Goal: Information Seeking & Learning: Learn about a topic

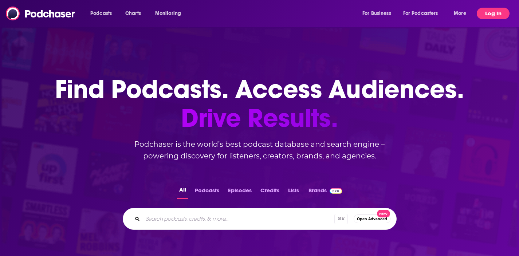
click at [485, 16] on button "Log In" at bounding box center [493, 14] width 33 height 12
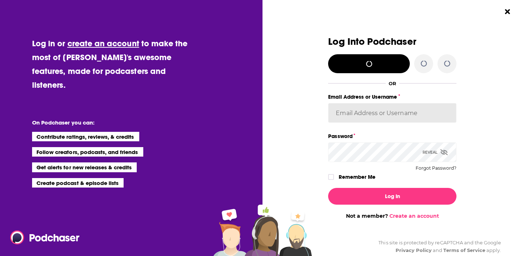
type input "[PERSON_NAME]"
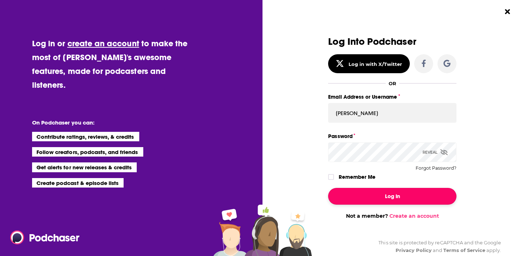
click at [361, 197] on button "Log In" at bounding box center [392, 196] width 128 height 17
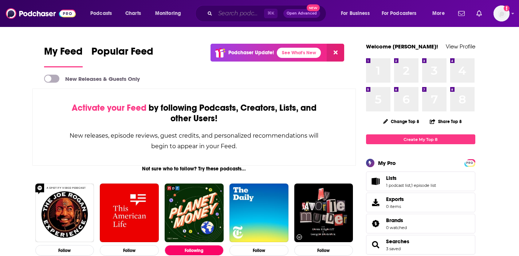
click at [227, 12] on input "Search podcasts, credits, & more..." at bounding box center [239, 14] width 49 height 12
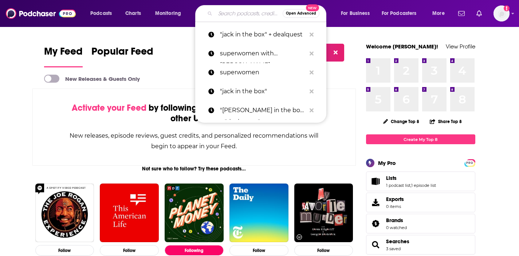
paste input "Absolutely Not with [PERSON_NAME]"
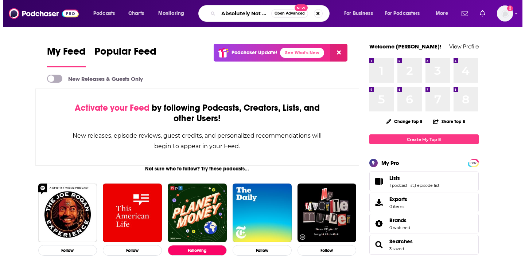
scroll to position [0, 57]
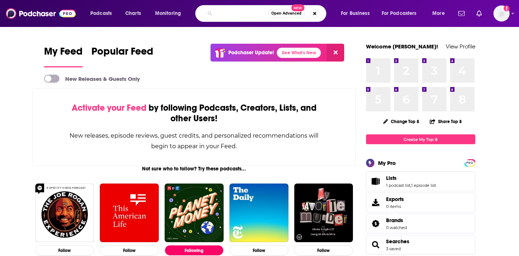
type input "Absolutely Not with [PERSON_NAME]"
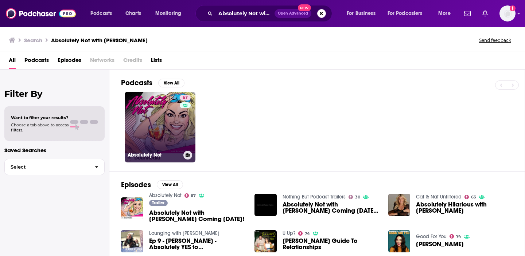
click at [136, 123] on link "67 Absolutely Not" at bounding box center [160, 127] width 71 height 71
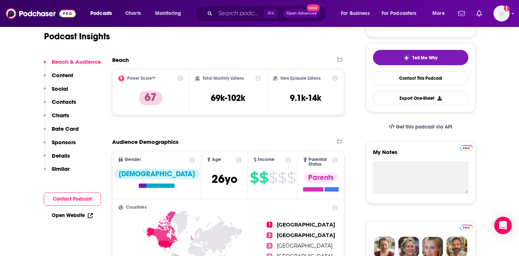
scroll to position [59, 0]
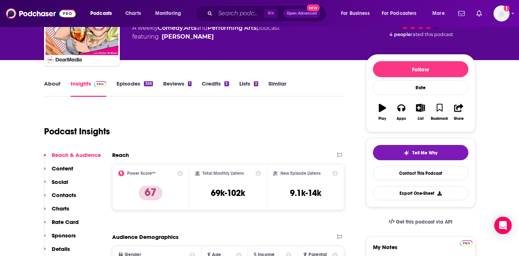
click at [89, 83] on link "Insights" at bounding box center [89, 88] width 36 height 17
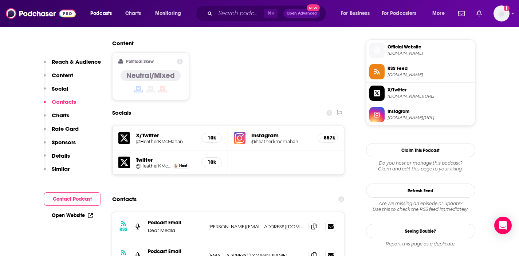
scroll to position [563, 0]
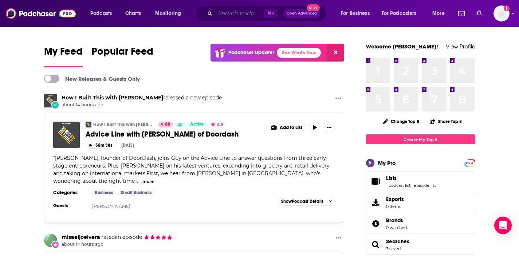
click at [220, 13] on input "Search podcasts, credits, & more..." at bounding box center [239, 14] width 49 height 12
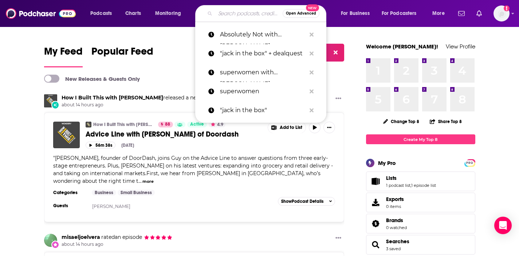
click at [220, 13] on input "Search podcasts, credits, & more..." at bounding box center [248, 14] width 67 height 12
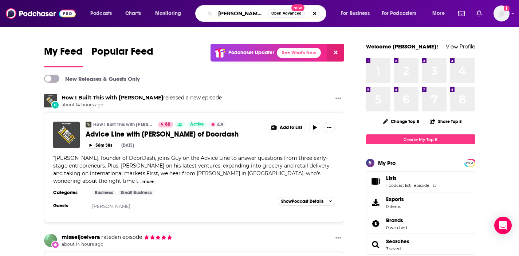
type input "lenny's podcast"
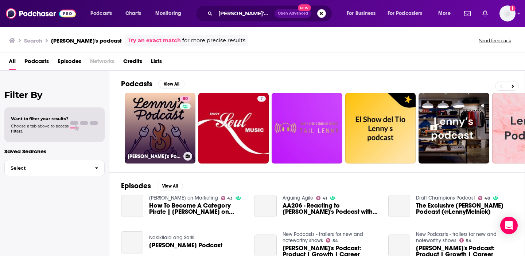
click at [172, 141] on link "80 Lenny's Podcast: Product | Career | Growth" at bounding box center [160, 128] width 71 height 71
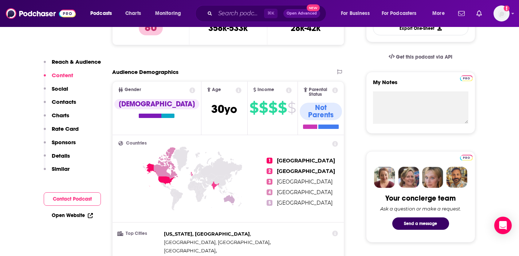
scroll to position [170, 0]
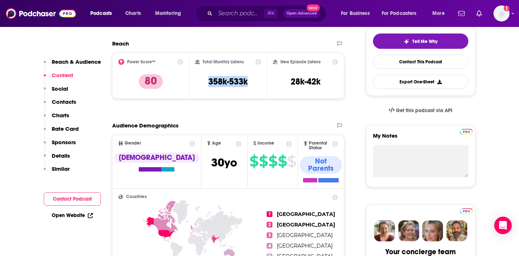
drag, startPoint x: 252, startPoint y: 81, endPoint x: 207, endPoint y: 81, distance: 45.2
click at [207, 81] on div "Total Monthly Listens 358k-533k" at bounding box center [228, 76] width 66 height 34
copy h3 "358k-533k"
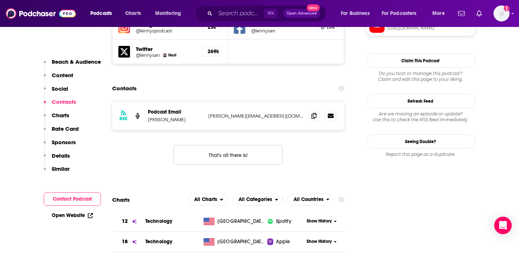
scroll to position [718, 0]
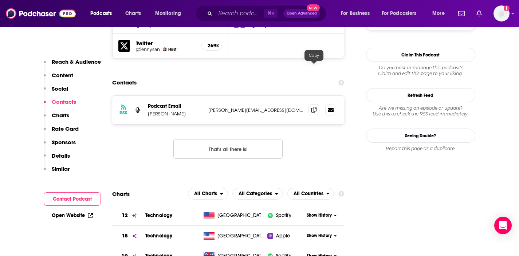
click at [312, 107] on icon at bounding box center [314, 110] width 5 height 6
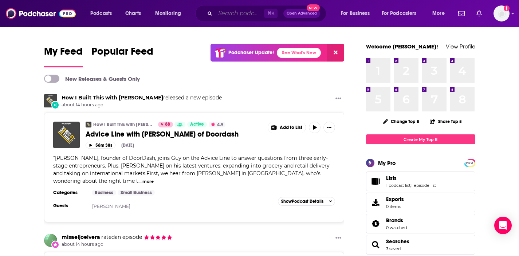
click at [234, 13] on input "Search podcasts, credits, & more..." at bounding box center [239, 14] width 49 height 12
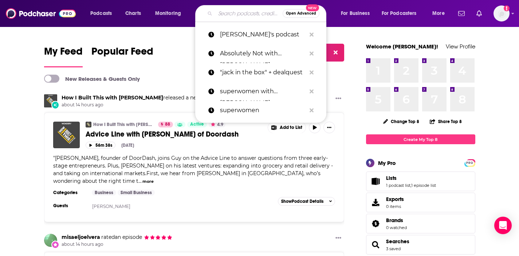
click at [228, 13] on input "Search podcasts, credits, & more..." at bounding box center [248, 14] width 67 height 12
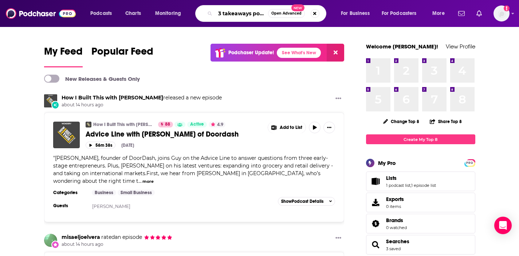
scroll to position [0, 7]
type input "3 takeaways podcast"
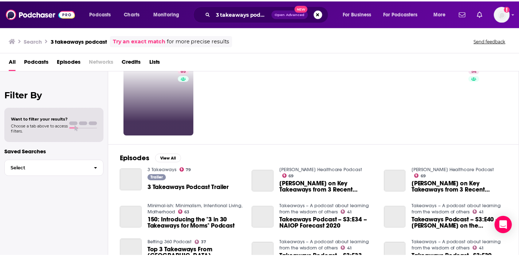
scroll to position [45, 0]
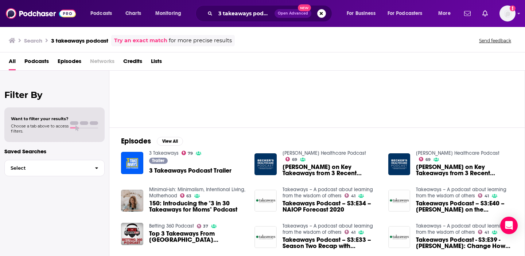
click at [190, 169] on span "3 Takeaways Podcast Trailer" at bounding box center [190, 171] width 82 height 6
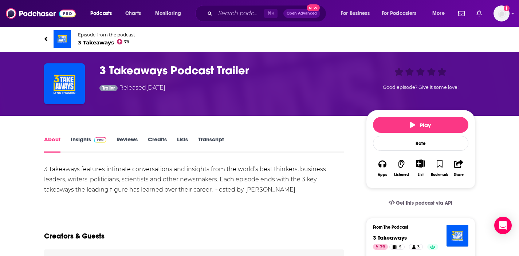
click at [95, 139] on img at bounding box center [100, 140] width 13 height 6
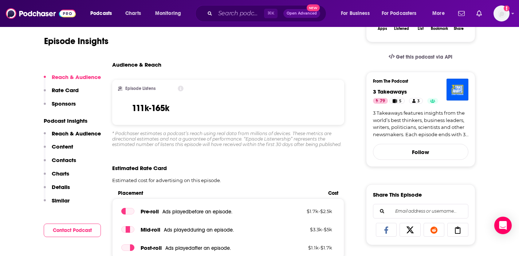
scroll to position [159, 0]
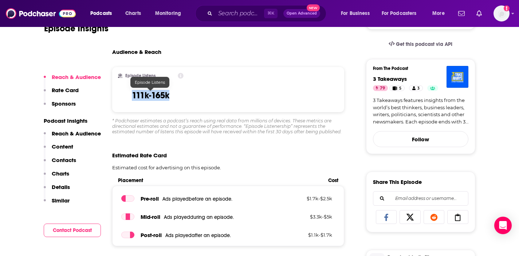
drag, startPoint x: 181, startPoint y: 98, endPoint x: 130, endPoint y: 95, distance: 51.4
click at [130, 95] on div "Episode Listens 111k-165k" at bounding box center [151, 90] width 66 height 34
copy h3 "111k-165k"
click at [264, 15] on span "⌘ K" at bounding box center [270, 13] width 13 height 9
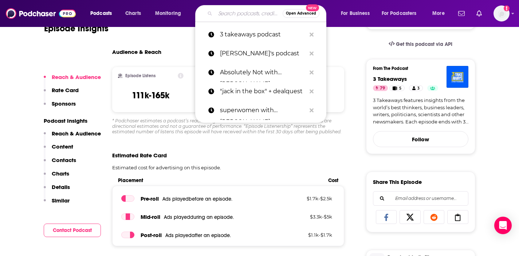
click at [249, 15] on input "Search podcasts, credits, & more..." at bounding box center [248, 14] width 67 height 12
paste input "Claim Your Confidence with [PERSON_NAME]"
type input "Claim Your Confidence with [PERSON_NAME]"
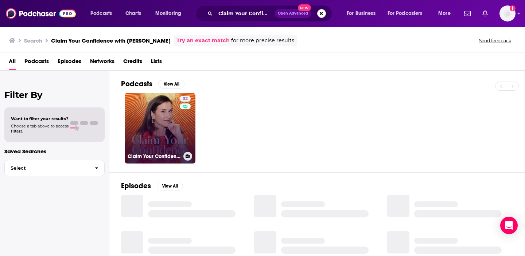
click at [161, 130] on link "32 Claim Your Confidence with Lydia Fenet" at bounding box center [160, 128] width 71 height 71
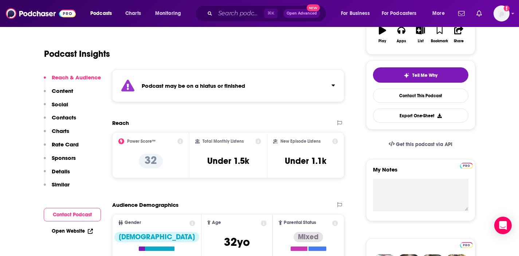
scroll to position [137, 0]
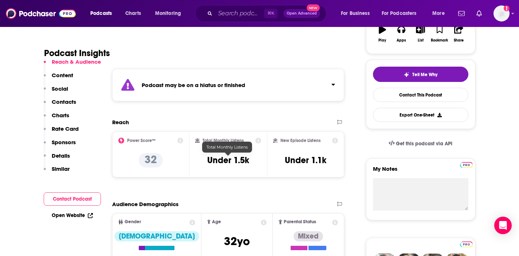
click at [235, 163] on h3 "Under 1.5k" at bounding box center [228, 160] width 42 height 11
copy div "Under 1.5k"
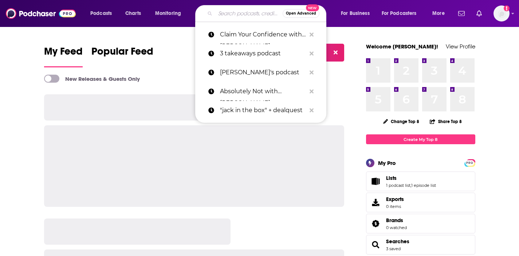
click at [222, 16] on input "Search podcasts, credits, & more..." at bounding box center [248, 14] width 67 height 12
paste input "Diet Starts Tomorrow"
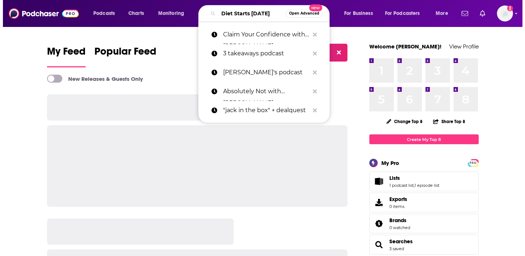
scroll to position [0, 11]
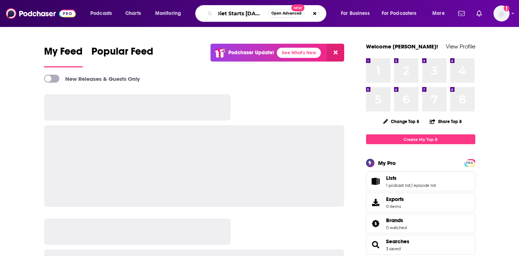
type input "Diet Starts Tomorrow"
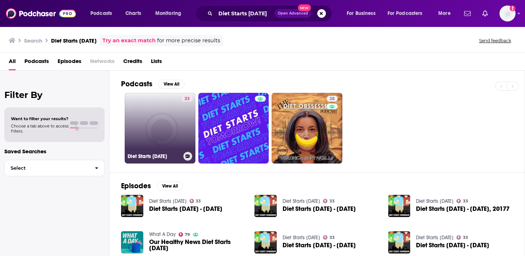
click at [154, 127] on link "33 Diet Starts Tomorrow" at bounding box center [160, 128] width 71 height 71
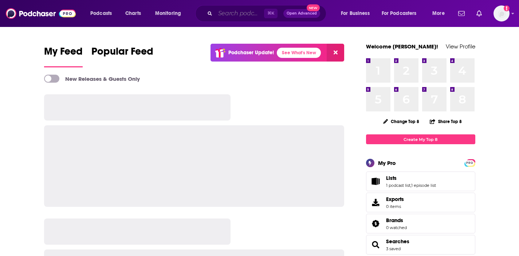
click at [229, 14] on input "Search podcasts, credits, & more..." at bounding box center [239, 14] width 49 height 12
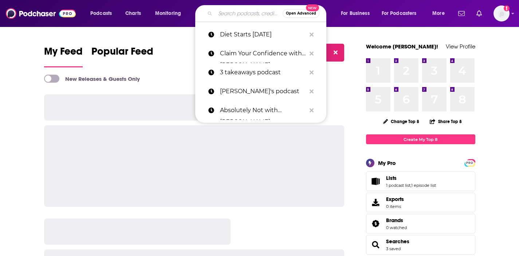
click at [229, 14] on input "Search podcasts, credits, & more..." at bounding box center [248, 14] width 67 height 12
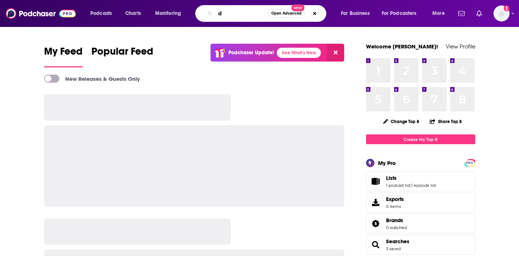
type input "d"
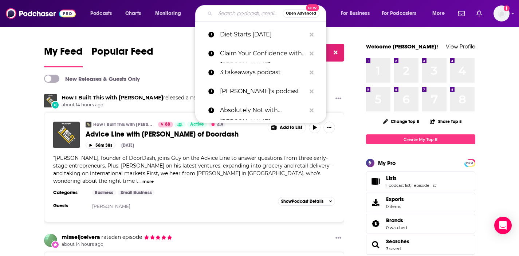
click at [229, 16] on input "Search podcasts, credits, & more..." at bounding box center [248, 14] width 67 height 12
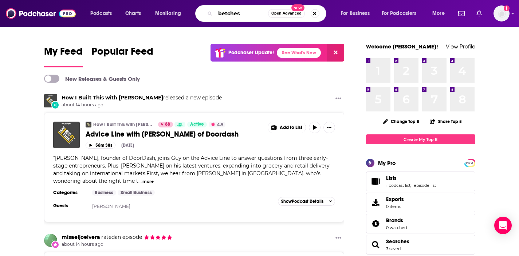
type input "betches"
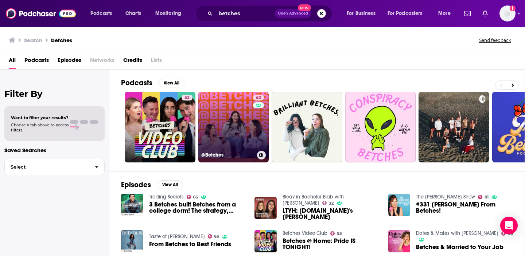
click at [226, 129] on link "62 @Betches" at bounding box center [233, 127] width 71 height 71
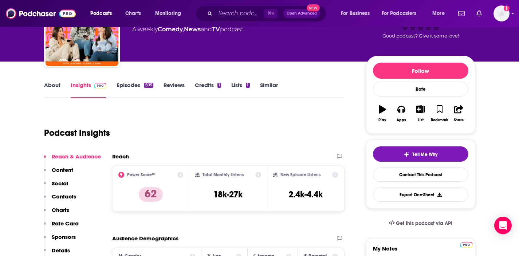
scroll to position [65, 0]
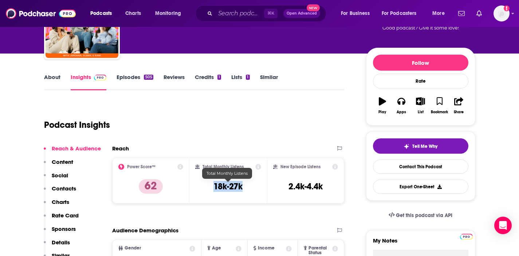
drag, startPoint x: 242, startPoint y: 189, endPoint x: 212, endPoint y: 188, distance: 29.2
click at [212, 188] on div "Total Monthly Listens 18k-27k" at bounding box center [228, 181] width 66 height 34
copy h3 "18k-27k"
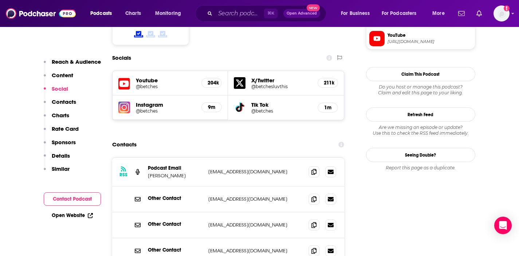
scroll to position [671, 0]
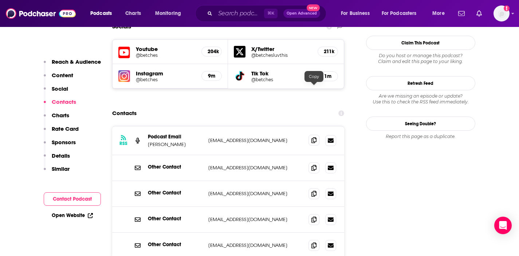
click at [316, 137] on icon at bounding box center [314, 140] width 5 height 6
click at [316, 216] on icon at bounding box center [314, 219] width 5 height 6
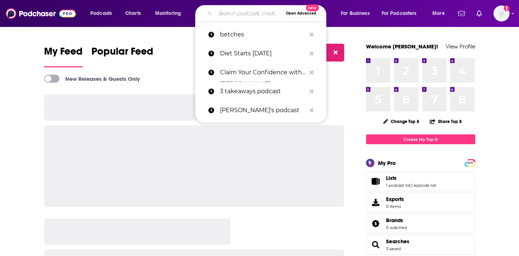
click at [232, 13] on input "Search podcasts, credits, & more..." at bounding box center [248, 14] width 67 height 12
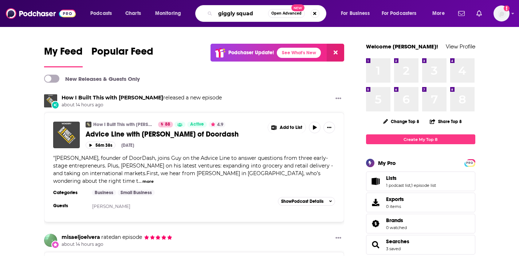
type input "giggly squad"
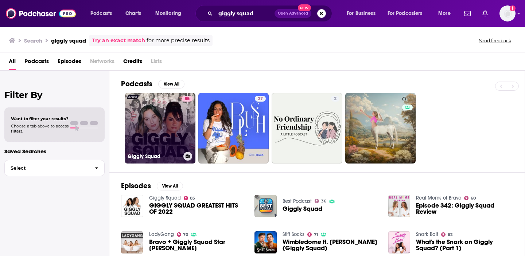
click at [159, 143] on link "85 Giggly Squad" at bounding box center [160, 128] width 71 height 71
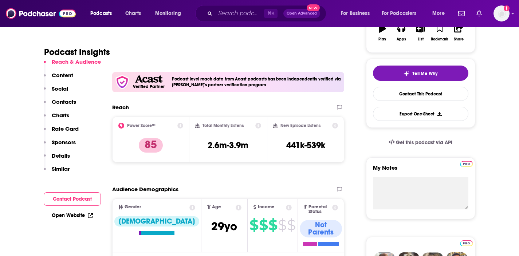
scroll to position [150, 0]
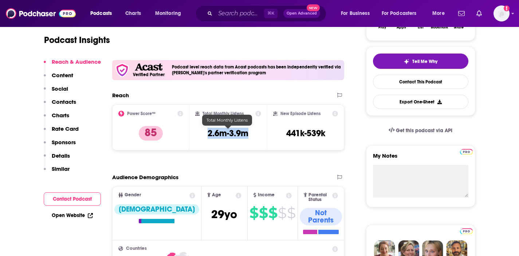
drag, startPoint x: 250, startPoint y: 134, endPoint x: 206, endPoint y: 134, distance: 44.1
click at [206, 134] on div "Total Monthly Listens 2.6m-3.9m" at bounding box center [228, 128] width 66 height 34
copy h3 "2.6m-3.9m"
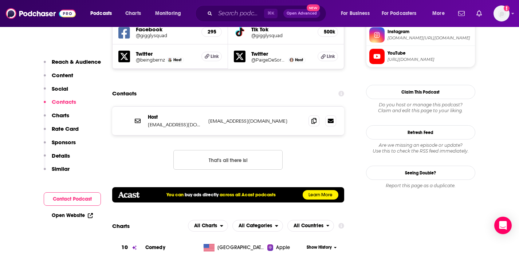
scroll to position [790, 0]
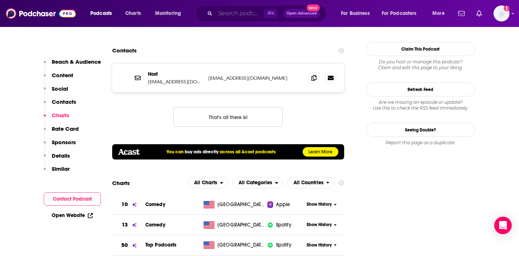
click at [238, 11] on input "Search podcasts, credits, & more..." at bounding box center [239, 14] width 49 height 12
paste input "Dope Labs"
type input "Dope Labs"
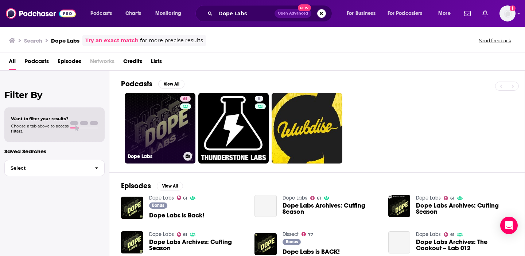
click at [161, 121] on link "61 Dope Labs" at bounding box center [160, 128] width 71 height 71
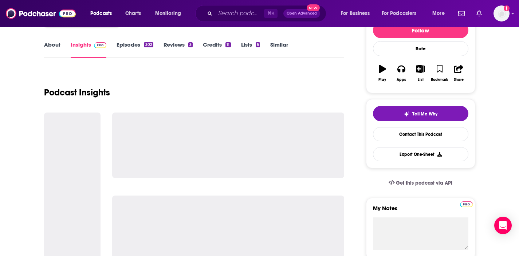
scroll to position [98, 0]
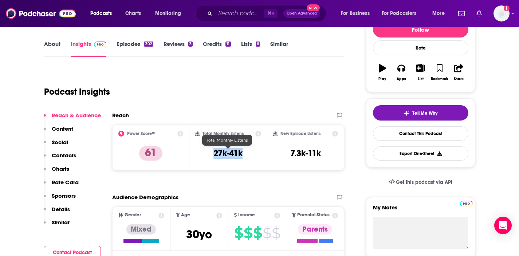
drag, startPoint x: 253, startPoint y: 155, endPoint x: 215, endPoint y: 155, distance: 37.9
click at [215, 155] on div "Total Monthly Listens 27k-41k" at bounding box center [228, 148] width 66 height 34
copy h3 "27k-41k"
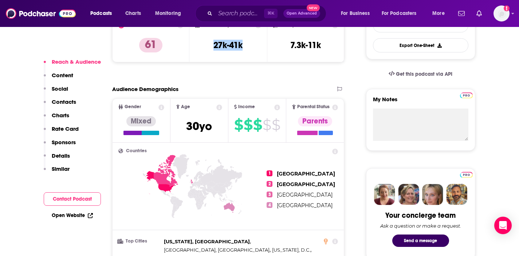
scroll to position [0, 0]
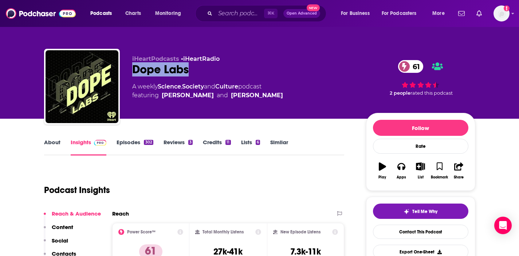
drag, startPoint x: 210, startPoint y: 66, endPoint x: 130, endPoint y: 67, distance: 79.8
click at [130, 67] on div "iHeartPodcasts • iHeartRadio Dope Labs 61 A weekly Science , Society and Cultur…" at bounding box center [260, 88] width 432 height 79
copy h2 "Dope Labs"
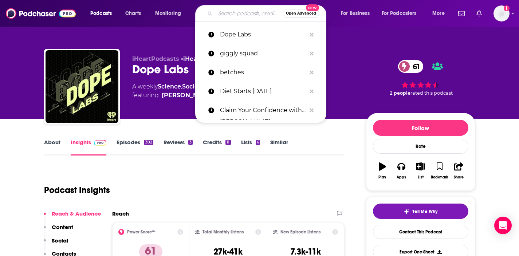
click at [242, 18] on input "Search podcasts, credits, & more..." at bounding box center [248, 14] width 67 height 12
paste input "Everything is the Best"
type input "Everything is the Best"
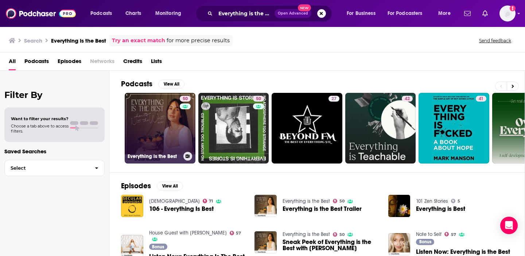
click at [159, 129] on link "50 Everything is the Best" at bounding box center [160, 128] width 71 height 71
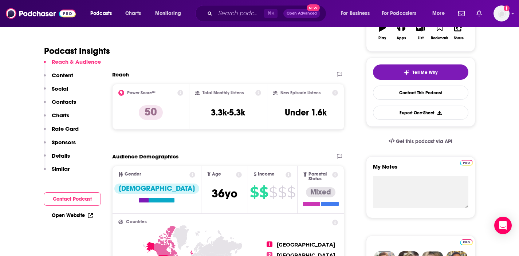
scroll to position [141, 0]
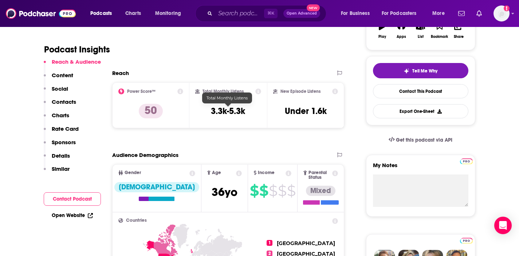
click at [237, 113] on h3 "3.3k-5.3k" at bounding box center [228, 111] width 34 height 11
copy div "3.3k-5.3k"
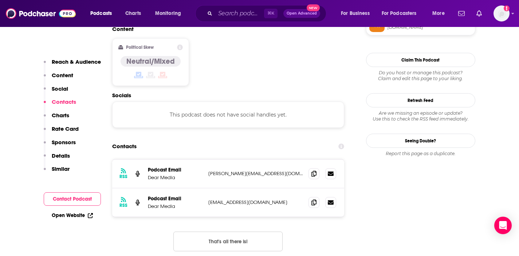
scroll to position [568, 0]
click at [231, 16] on input "Search podcasts, credits, & more..." at bounding box center [239, 14] width 49 height 12
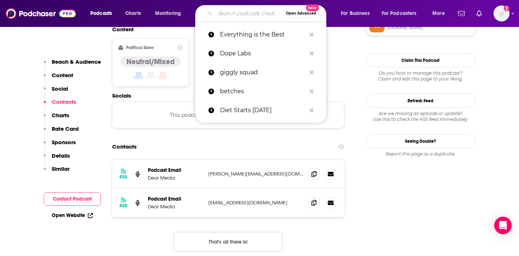
paste input "Eyewitness Beauty"
type input "Eyewitness Beauty"
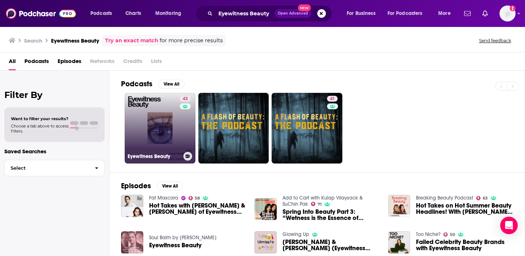
click at [156, 122] on link "43 Eyewitness Beauty" at bounding box center [160, 128] width 71 height 71
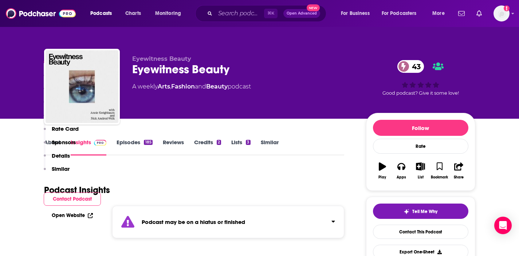
scroll to position [137, 0]
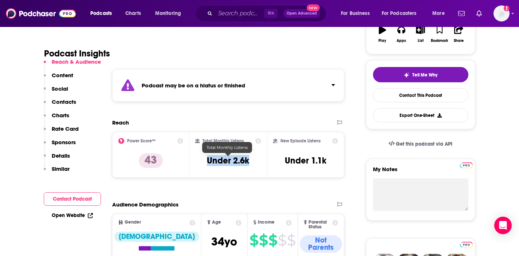
drag, startPoint x: 256, startPoint y: 164, endPoint x: 207, endPoint y: 160, distance: 48.6
click at [207, 160] on div "Total Monthly Listens Under 2.6k" at bounding box center [228, 155] width 66 height 34
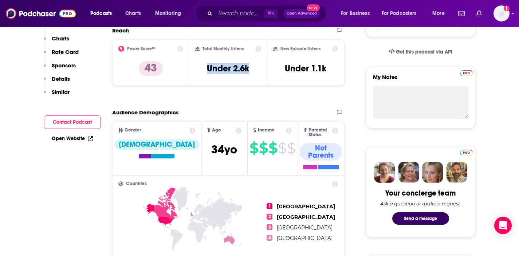
scroll to position [0, 0]
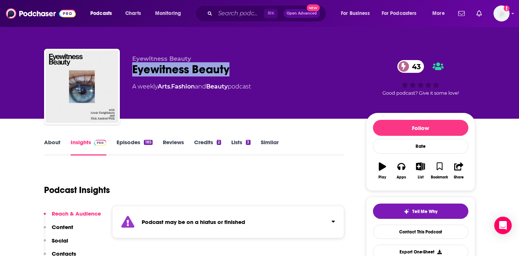
drag, startPoint x: 239, startPoint y: 68, endPoint x: 132, endPoint y: 70, distance: 107.2
click at [132, 70] on div "Eyewitness Beauty 43" at bounding box center [243, 69] width 222 height 14
copy h2 "Eyewitness Beauty"
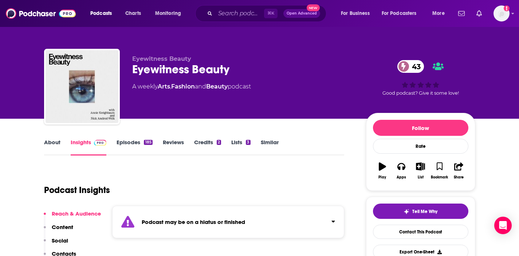
click at [238, 5] on div "⌘ K Open Advanced New" at bounding box center [260, 13] width 131 height 17
click at [238, 14] on input "Search podcasts, credits, & more..." at bounding box center [239, 14] width 49 height 12
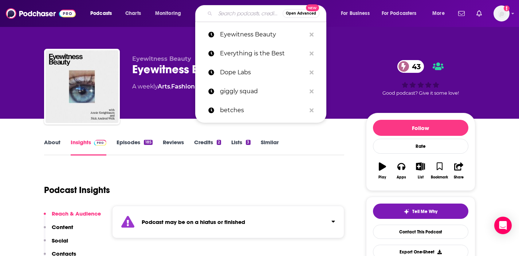
paste input "Forever35"
type input "Forever35"
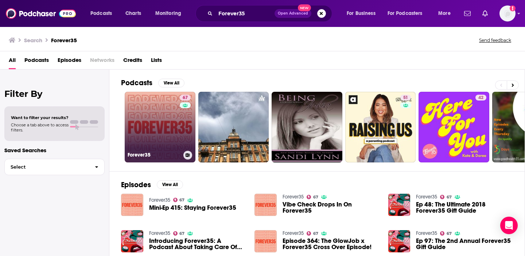
click at [164, 142] on link "67 Forever35" at bounding box center [160, 127] width 71 height 71
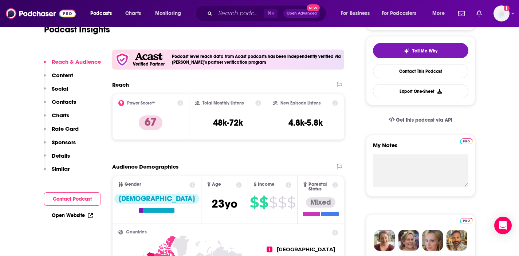
scroll to position [147, 0]
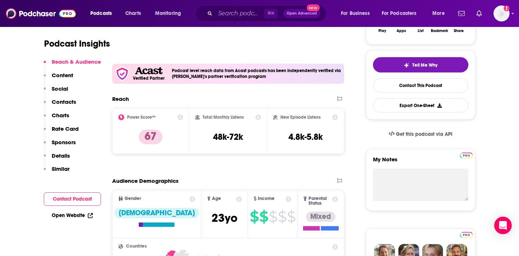
click at [255, 141] on div "Total Monthly Listens 48k-72k" at bounding box center [228, 131] width 66 height 34
drag, startPoint x: 256, startPoint y: 140, endPoint x: 212, endPoint y: 137, distance: 44.2
click at [212, 137] on div "Total Monthly Listens 48k-72k" at bounding box center [228, 131] width 66 height 34
copy h3 "48k-72k"
click at [227, 11] on input "Search podcasts, credits, & more..." at bounding box center [239, 14] width 49 height 12
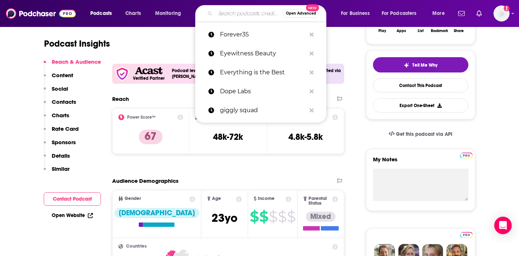
paste input "a16z Podcast"
type input "a16z Podcast"
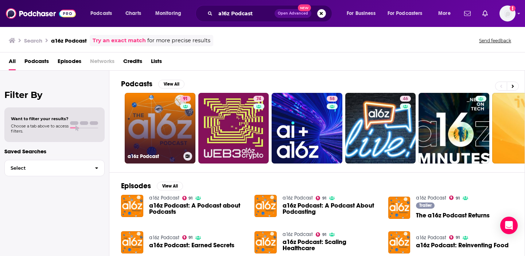
click at [155, 118] on link "91 a16z Podcast" at bounding box center [160, 128] width 71 height 71
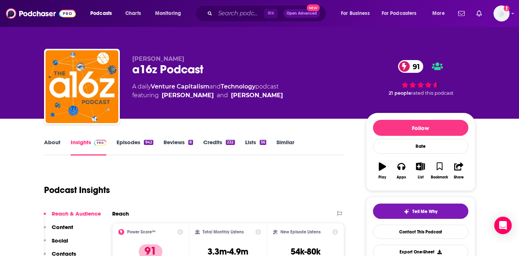
click at [207, 229] on div "Total Monthly Listens 3.3m-4.9m" at bounding box center [228, 246] width 66 height 34
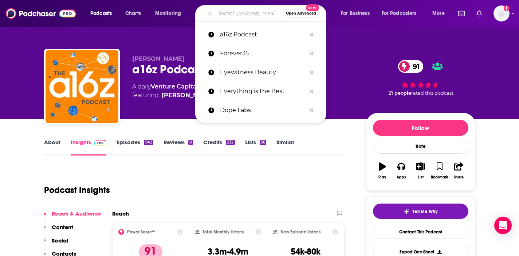
click at [222, 16] on input "Search podcasts, credits, & more..." at bounding box center [248, 14] width 67 height 12
paste input "A Bit of Optimism"
type input "A Bit of Optimism"
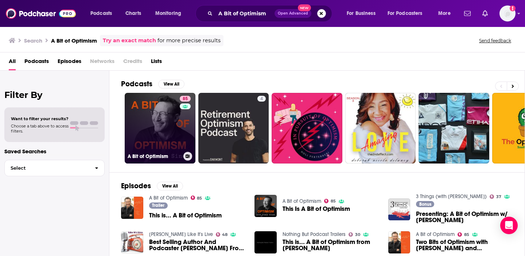
click at [159, 134] on link "85 A Bit of Optimism" at bounding box center [160, 128] width 71 height 71
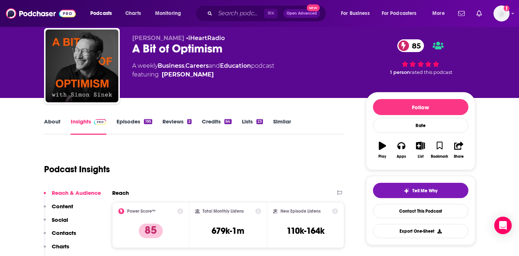
scroll to position [21, 0]
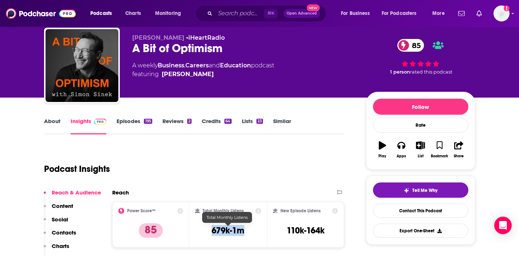
drag, startPoint x: 254, startPoint y: 233, endPoint x: 212, endPoint y: 229, distance: 41.7
click at [212, 229] on div "Total Monthly Listens 679k-1m" at bounding box center [228, 225] width 66 height 34
copy h3 "679k-1m"
click at [226, 12] on input "Search podcasts, credits, & more..." at bounding box center [239, 14] width 49 height 12
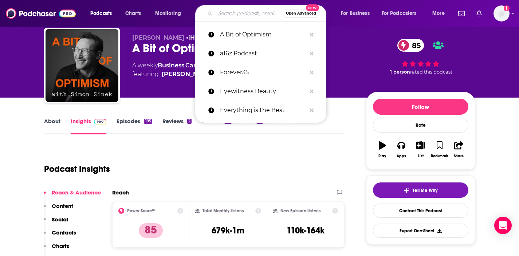
paste input "Freckled Foodie & Friends"
type input "Freckled Foodie & Friends"
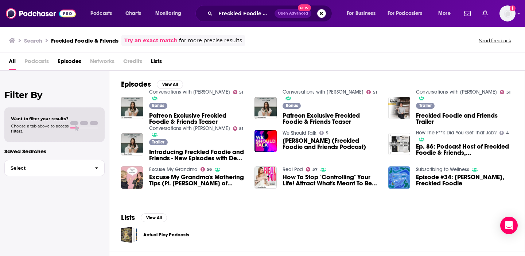
click at [189, 117] on span "Patreon Exclusive Freckled Foodie & Friends Teaser" at bounding box center [197, 119] width 97 height 12
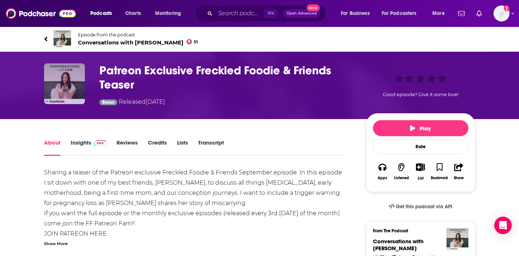
click at [60, 77] on img "Patreon Exclusive Freckled Foodie & Friends Teaser" at bounding box center [64, 83] width 41 height 41
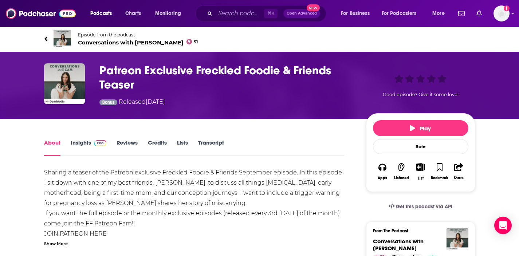
click at [97, 43] on span "Conversations with Cam 51" at bounding box center [138, 42] width 120 height 7
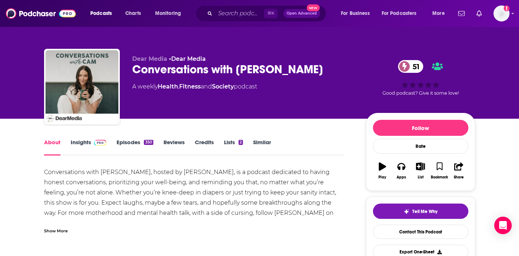
click at [56, 229] on div "Show More" at bounding box center [56, 230] width 24 height 7
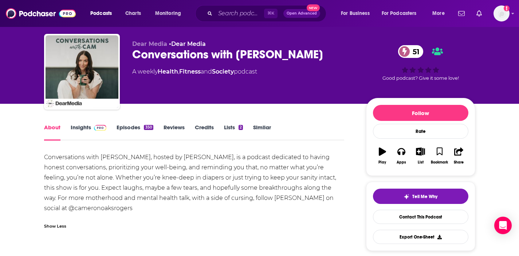
scroll to position [14, 0]
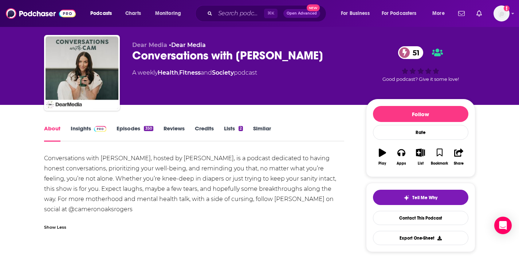
click at [158, 54] on div "Conversations with Cam 51" at bounding box center [243, 55] width 222 height 14
click at [86, 131] on link "Insights" at bounding box center [89, 133] width 36 height 17
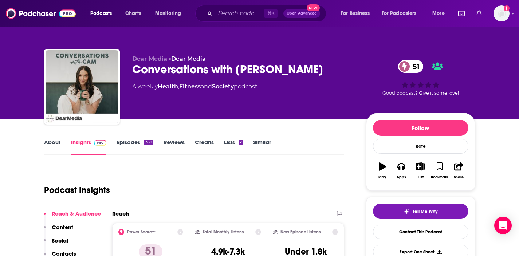
scroll to position [121, 0]
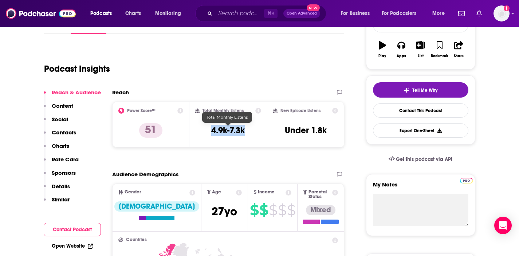
drag, startPoint x: 255, startPoint y: 134, endPoint x: 210, endPoint y: 132, distance: 44.5
click at [210, 132] on div "Total Monthly Listens 4.9k-7.3k" at bounding box center [228, 125] width 66 height 34
copy h3 "4.9k-7.3k"
